Goal: Information Seeking & Learning: Learn about a topic

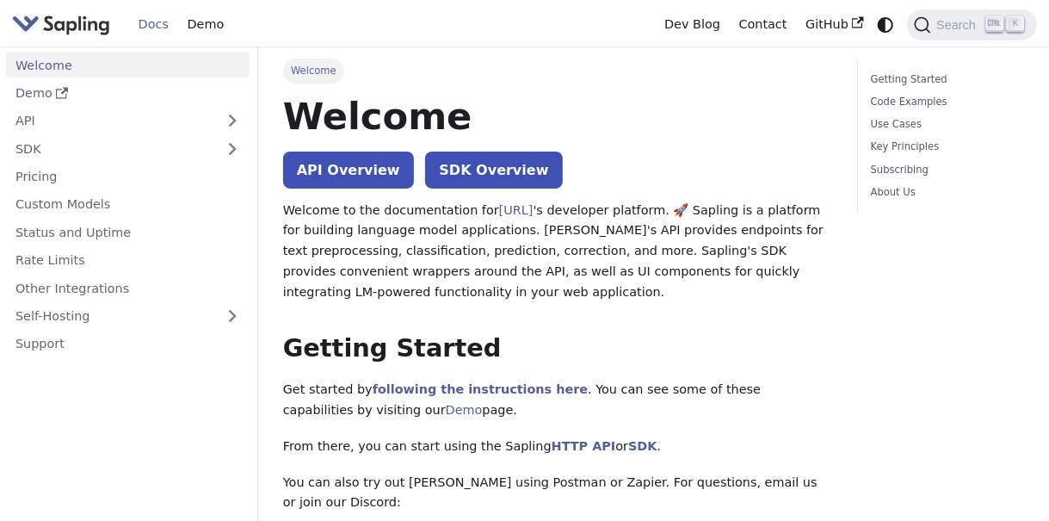
click at [784, 114] on h1 "Welcome" at bounding box center [558, 116] width 550 height 46
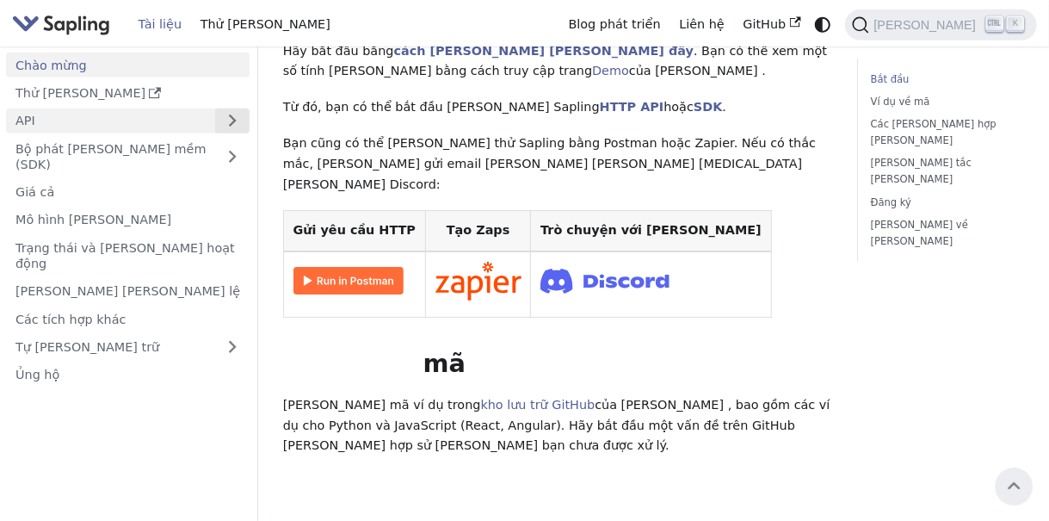
scroll to position [323, 0]
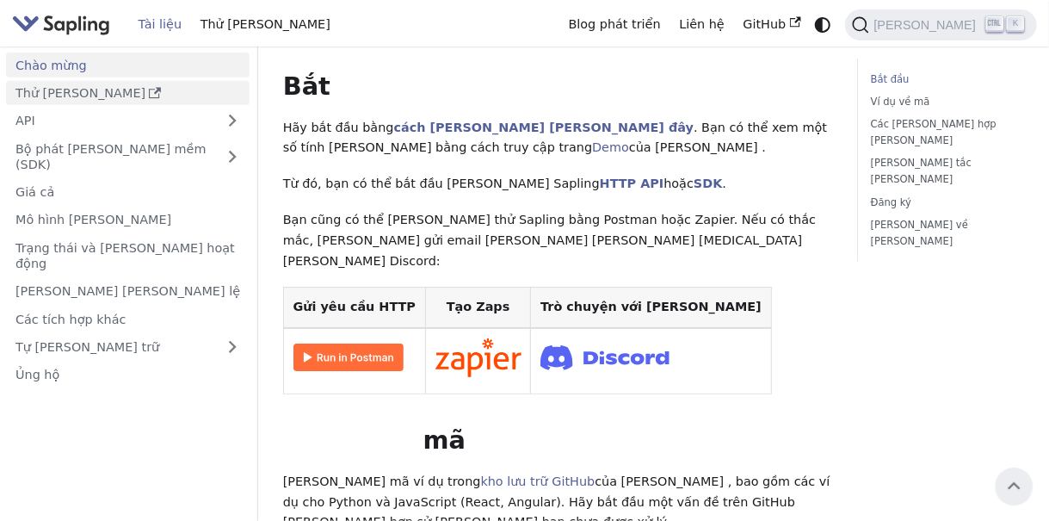
click at [44, 95] on font "Thử [PERSON_NAME]" at bounding box center [80, 93] width 130 height 14
